Goal: Find specific page/section: Find specific page/section

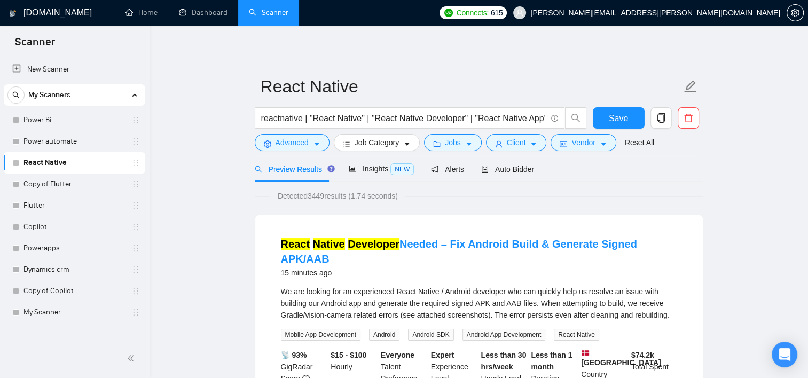
click at [116, 119] on link "Power Bi" at bounding box center [74, 120] width 101 height 21
